Goal: Task Accomplishment & Management: Manage account settings

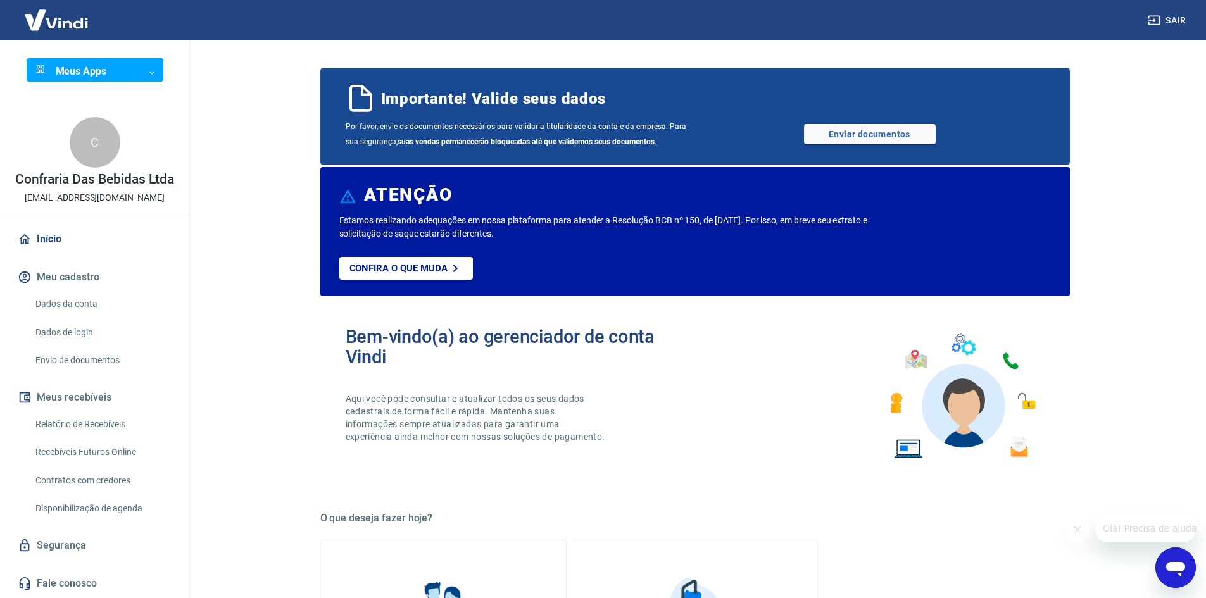
drag, startPoint x: 24, startPoint y: 197, endPoint x: 164, endPoint y: 197, distance: 139.9
click at [164, 197] on p "[EMAIL_ADDRESS][DOMAIN_NAME]" at bounding box center [95, 197] width 140 height 13
click at [198, 196] on main "Importante! Valide seus dados Por favor, envie os documentos necessários para v…" at bounding box center [695, 320] width 1022 height 558
